Goal: Task Accomplishment & Management: Complete application form

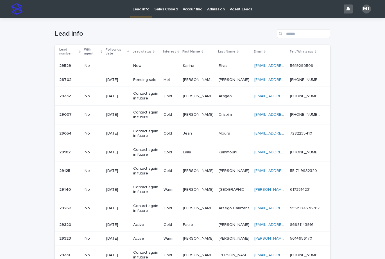
click at [140, 63] on div "New" at bounding box center [146, 65] width 26 height 6
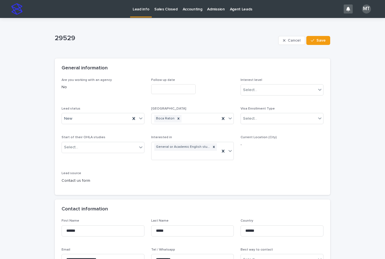
click at [154, 89] on input "text" at bounding box center [173, 89] width 44 height 10
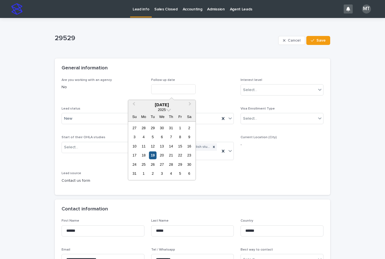
drag, startPoint x: 152, startPoint y: 155, endPoint x: 224, endPoint y: 108, distance: 86.1
click at [153, 155] on div "19" at bounding box center [153, 155] width 8 height 8
type input "**********"
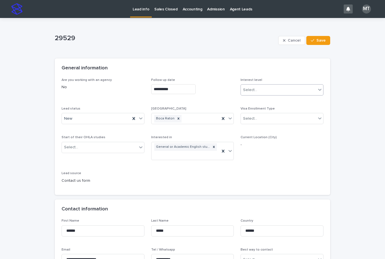
click at [253, 88] on div "Select..." at bounding box center [250, 90] width 14 height 6
click at [251, 120] on div "Cold" at bounding box center [280, 120] width 82 height 10
click at [98, 121] on div "New" at bounding box center [96, 118] width 69 height 9
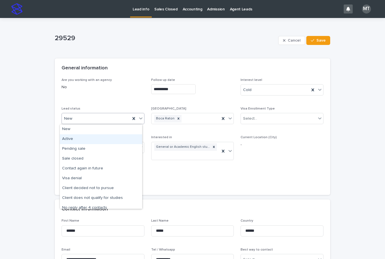
click at [74, 139] on div "Active" at bounding box center [101, 139] width 82 height 10
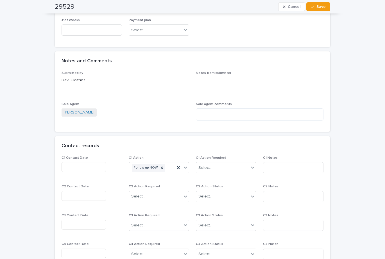
scroll to position [393, 0]
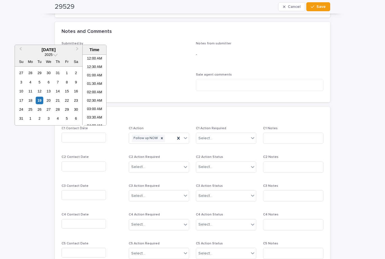
click at [70, 140] on input "text" at bounding box center [84, 138] width 44 height 10
click at [99, 89] on li "12:00 PM" at bounding box center [95, 90] width 24 height 8
type input "**********"
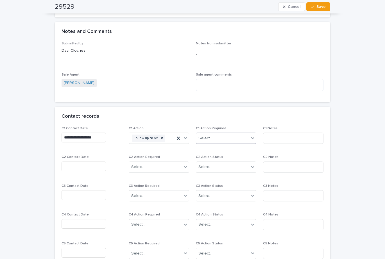
click at [211, 134] on div "Select..." at bounding box center [222, 138] width 53 height 9
drag, startPoint x: 210, startPoint y: 153, endPoint x: 264, endPoint y: 138, distance: 56.4
click at [210, 157] on div "Completed" at bounding box center [224, 159] width 60 height 10
click at [273, 134] on input at bounding box center [293, 138] width 60 height 11
type input "*****"
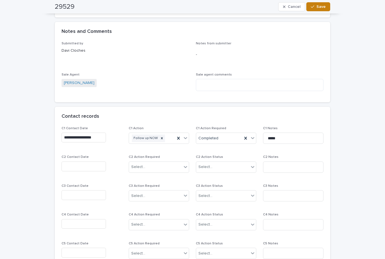
click at [320, 6] on span "Save" at bounding box center [320, 7] width 9 height 4
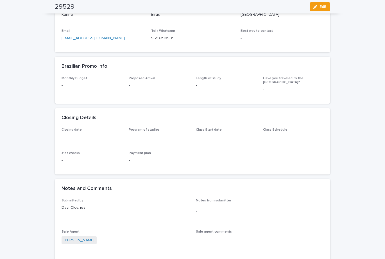
scroll to position [0, 0]
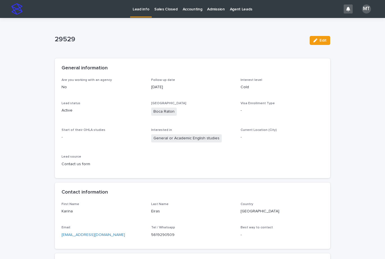
click at [140, 9] on p "Lead info" at bounding box center [141, 6] width 17 height 12
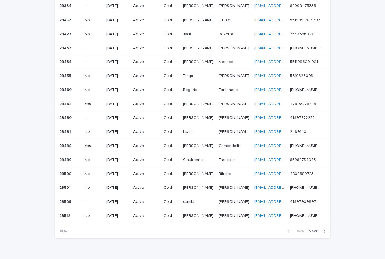
scroll to position [326, 0]
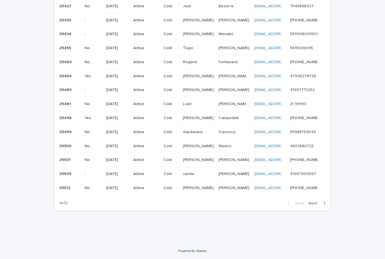
click at [310, 201] on span "Next" at bounding box center [315, 203] width 12 height 4
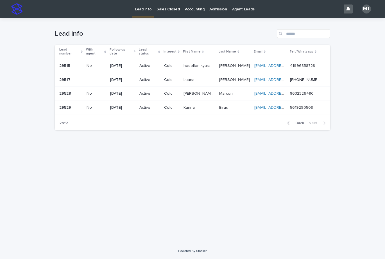
click at [188, 102] on td "[PERSON_NAME] [PERSON_NAME]" at bounding box center [199, 108] width 36 height 14
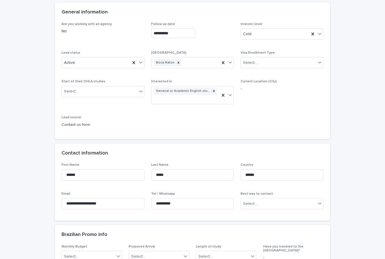
scroll to position [141, 0]
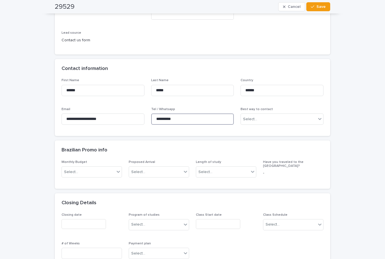
drag, startPoint x: 183, startPoint y: 120, endPoint x: 149, endPoint y: 118, distance: 33.5
click at [151, 118] on input "**********" at bounding box center [192, 119] width 83 height 11
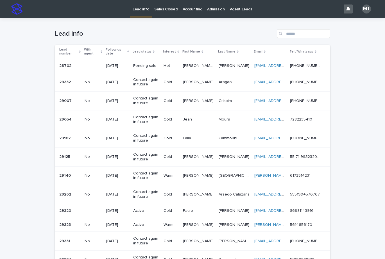
click at [146, 9] on p "Lead info" at bounding box center [141, 6] width 17 height 12
